Goal: Information Seeking & Learning: Compare options

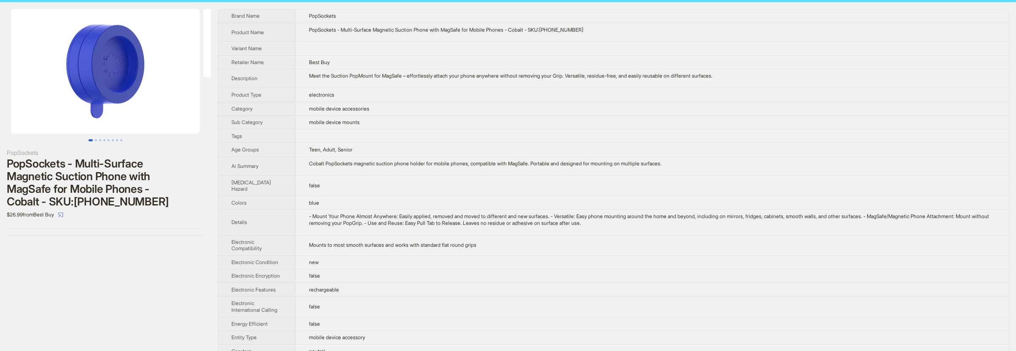
scroll to position [16, 0]
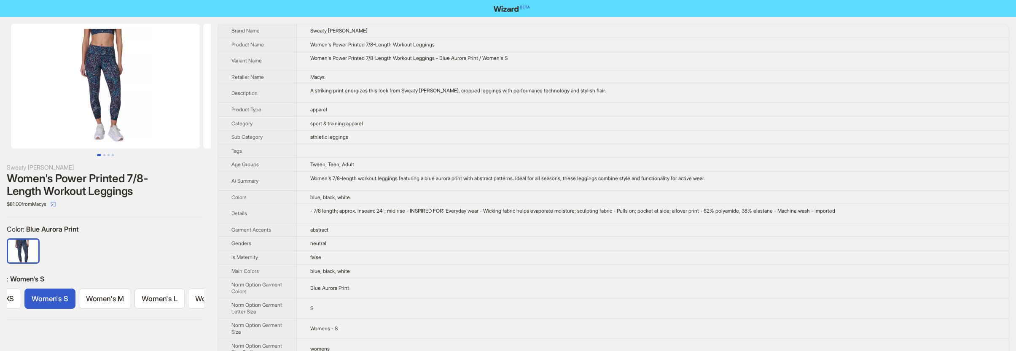
scroll to position [0, 46]
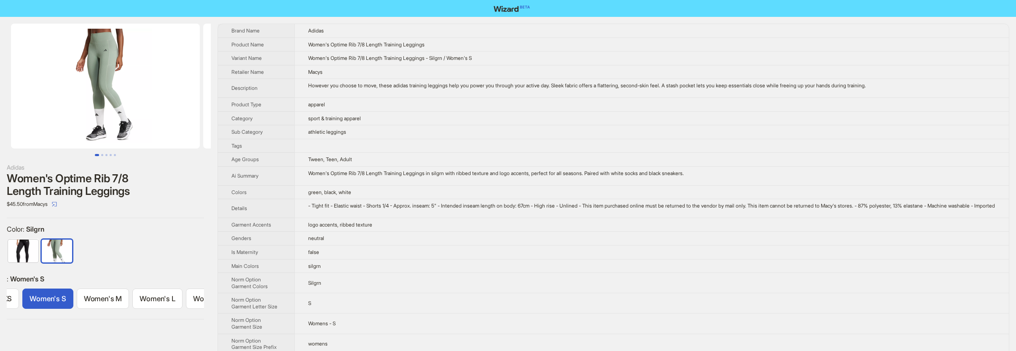
scroll to position [0, 46]
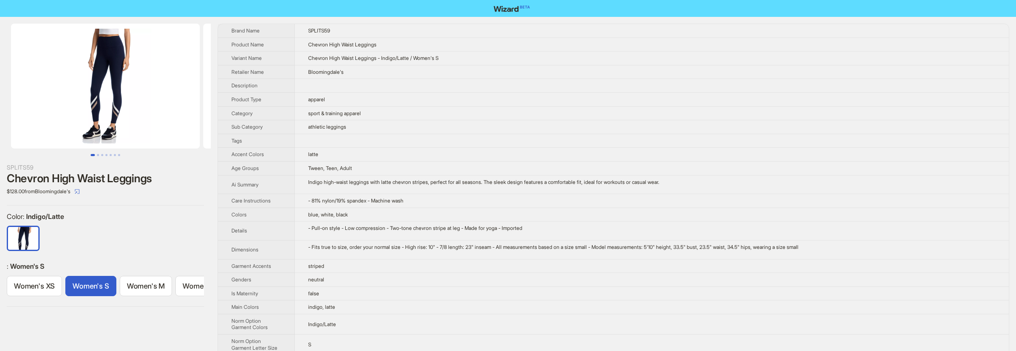
scroll to position [0, 46]
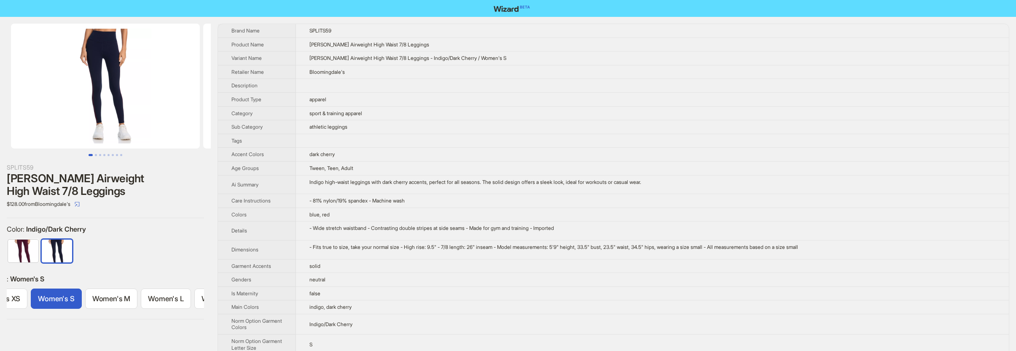
scroll to position [0, 46]
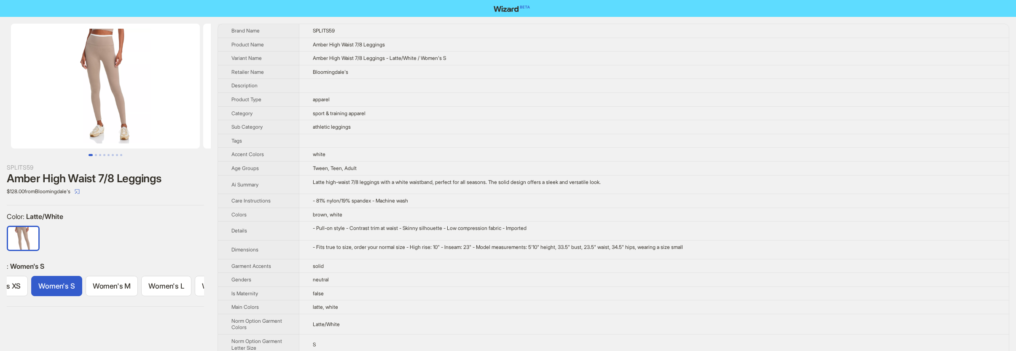
scroll to position [0, 46]
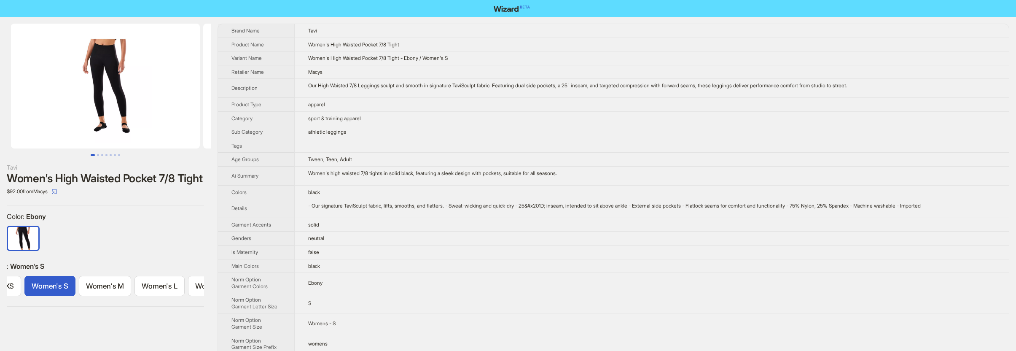
scroll to position [0, 46]
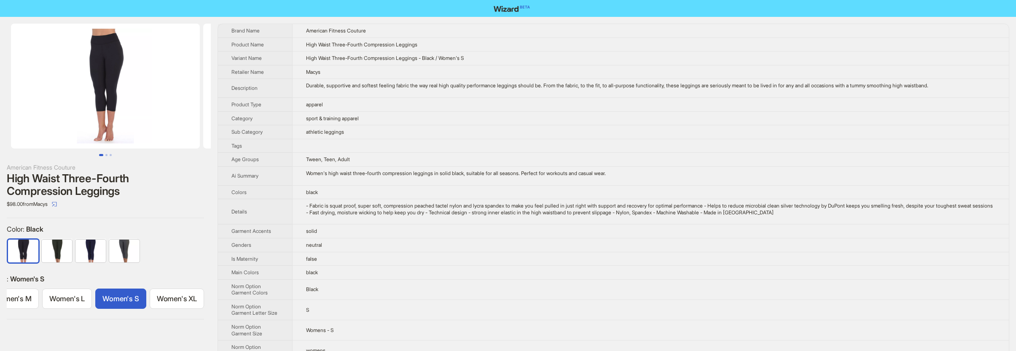
scroll to position [0, 86]
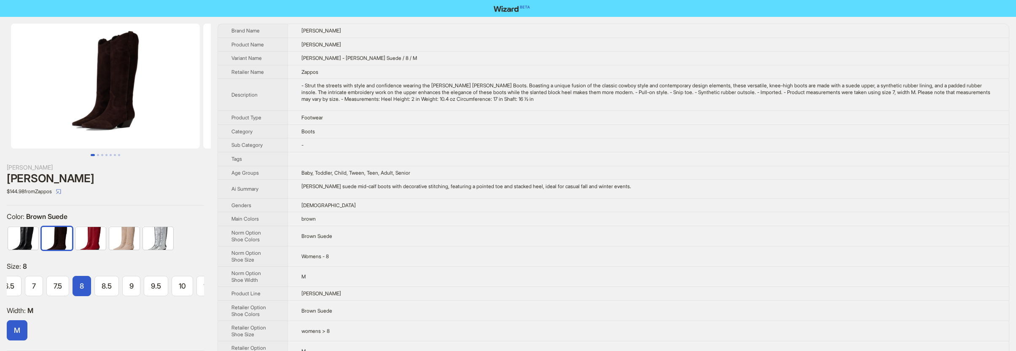
scroll to position [0, 75]
